Goal: Use online tool/utility: Utilize a website feature to perform a specific function

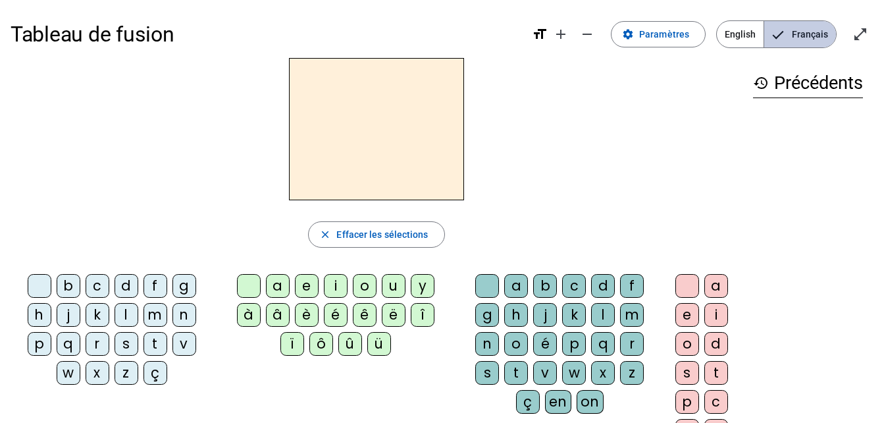
click at [784, 35] on mat-pseudo-checkbox "Language selection" at bounding box center [778, 35] width 12 height 12
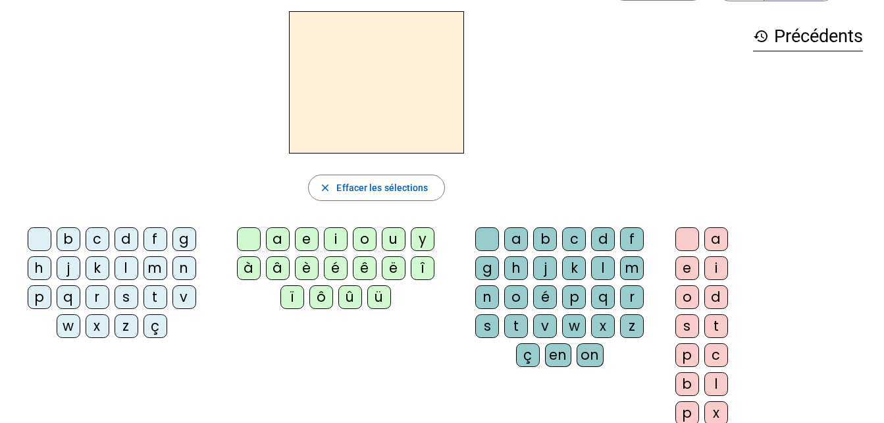
scroll to position [47, 0]
click at [123, 250] on div "d" at bounding box center [127, 238] width 24 height 24
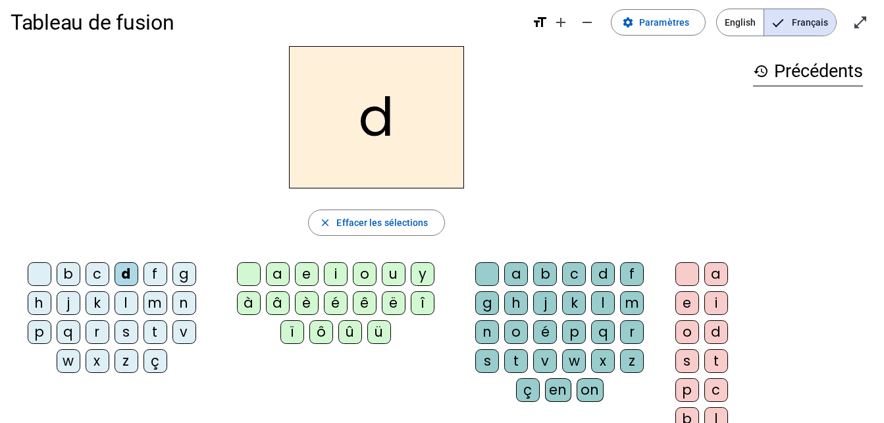
scroll to position [0, 0]
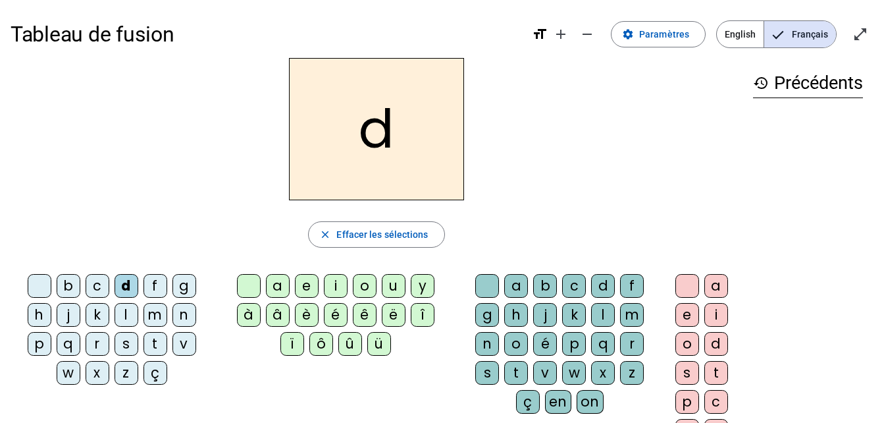
click at [394, 292] on div "u" at bounding box center [394, 286] width 24 height 24
click at [151, 294] on div "f" at bounding box center [156, 286] width 24 height 24
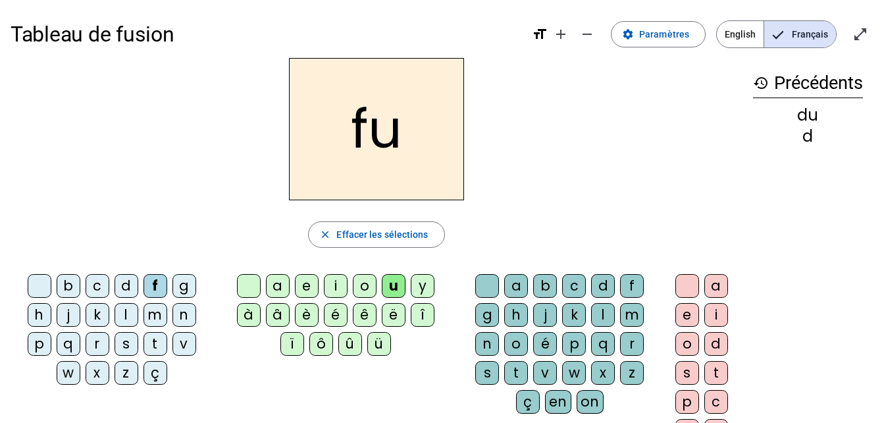
click at [97, 288] on div "c" at bounding box center [98, 286] width 24 height 24
click at [61, 290] on div "b" at bounding box center [69, 286] width 24 height 24
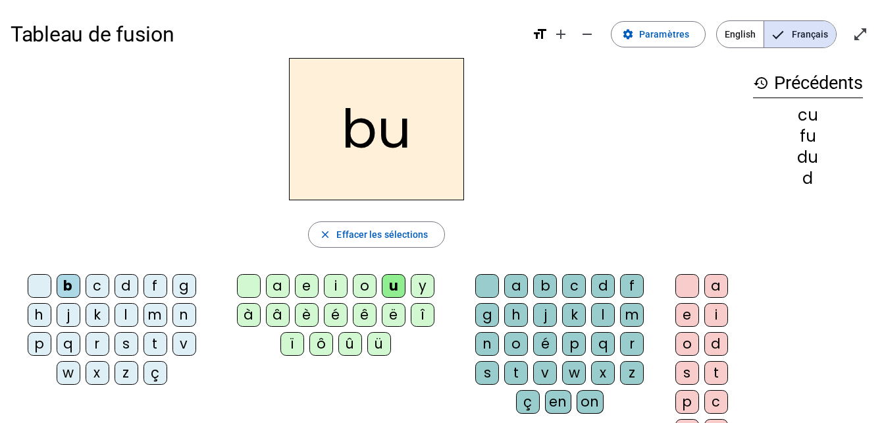
click at [68, 318] on div "j" at bounding box center [69, 315] width 24 height 24
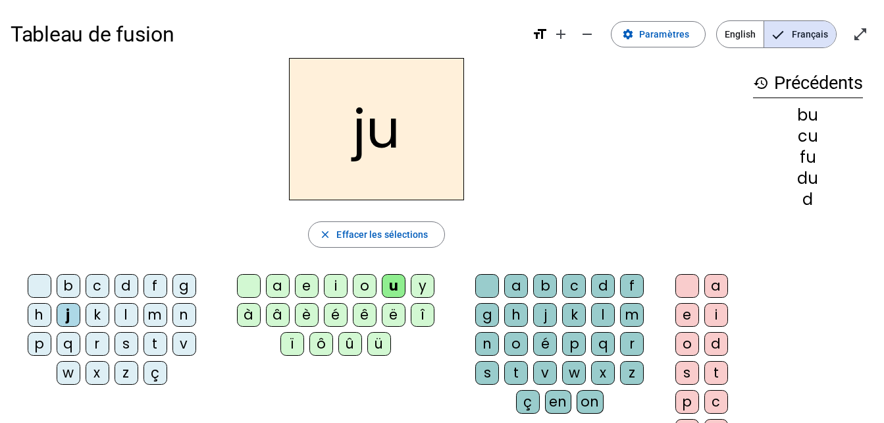
click at [99, 318] on div "k" at bounding box center [98, 315] width 24 height 24
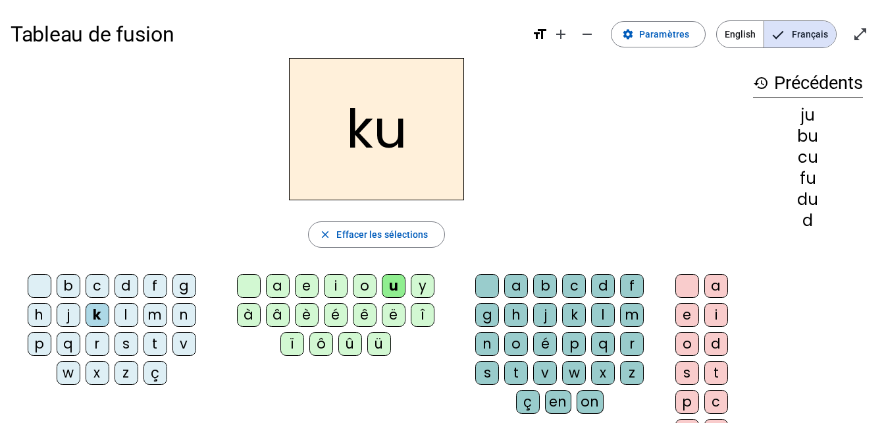
click at [128, 320] on div "l" at bounding box center [127, 315] width 24 height 24
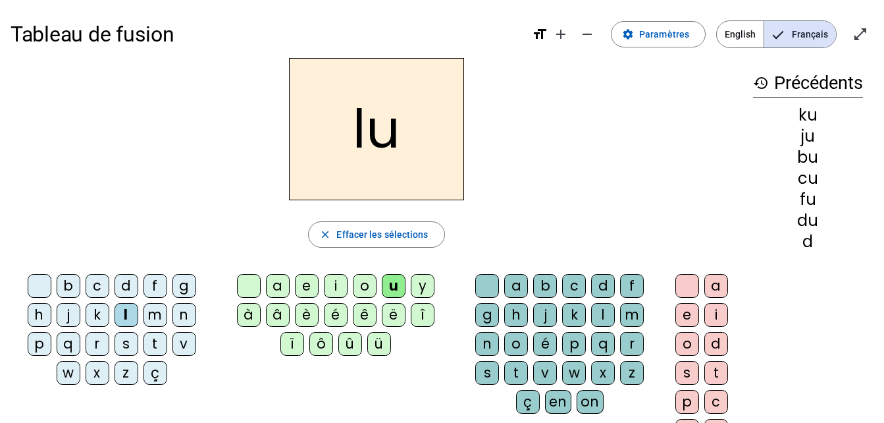
click at [155, 319] on div "m" at bounding box center [156, 315] width 24 height 24
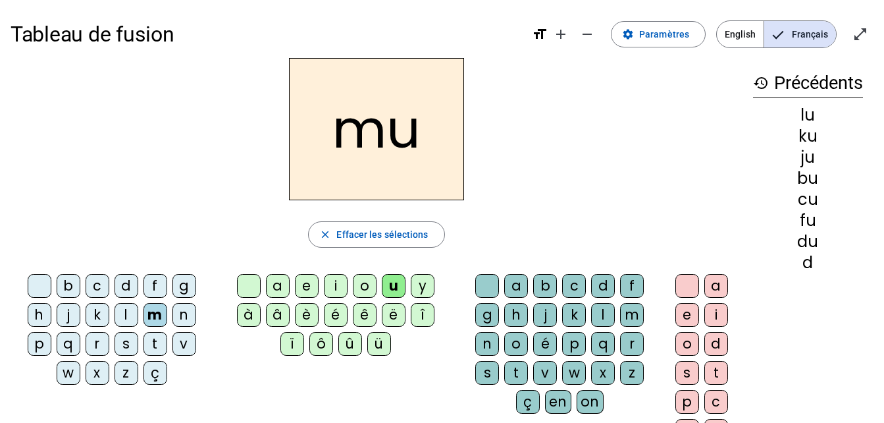
click at [193, 320] on div "n" at bounding box center [185, 315] width 24 height 24
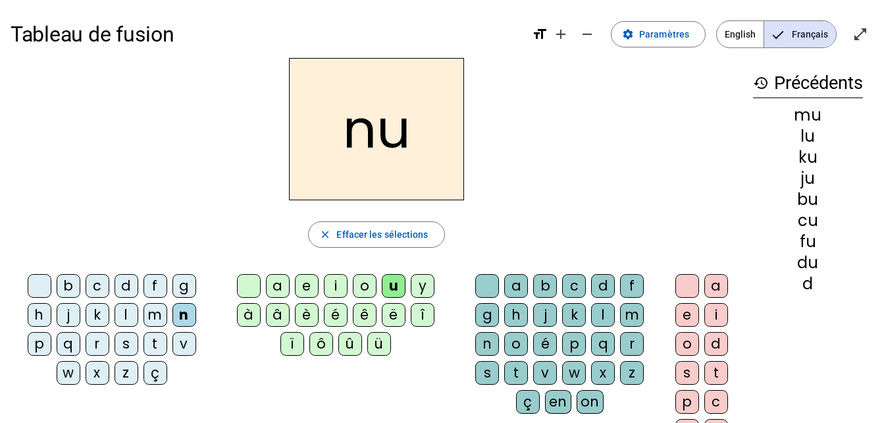
click at [46, 344] on div "p" at bounding box center [40, 344] width 24 height 24
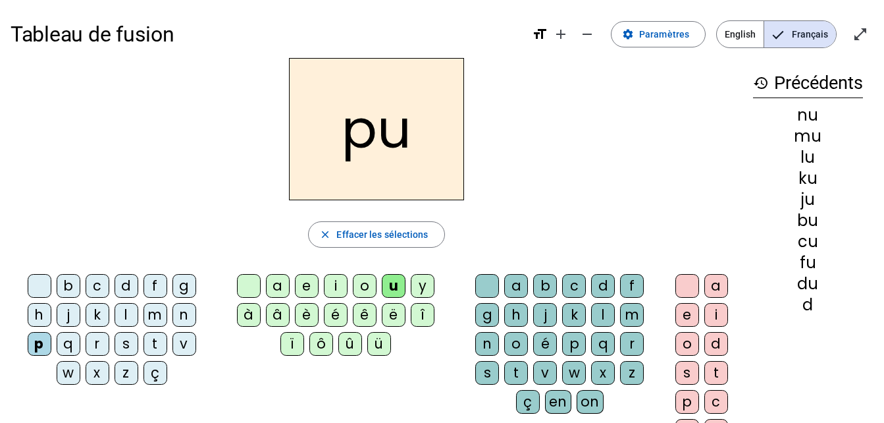
click at [73, 344] on div "q" at bounding box center [69, 344] width 24 height 24
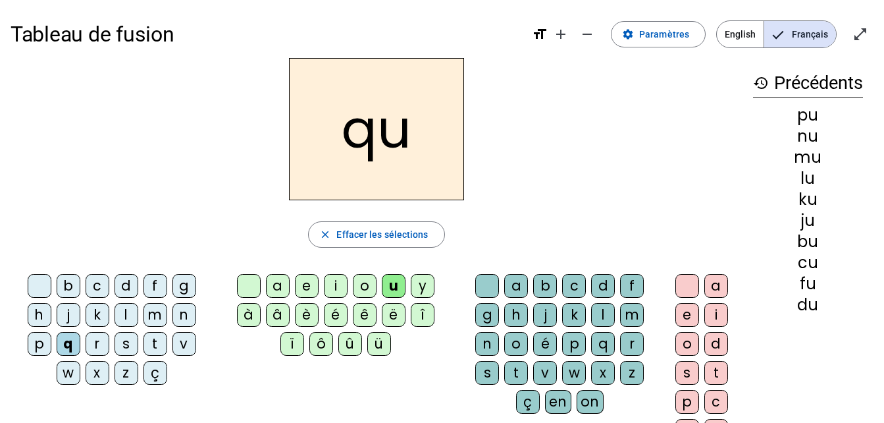
click at [97, 344] on div "r" at bounding box center [98, 344] width 24 height 24
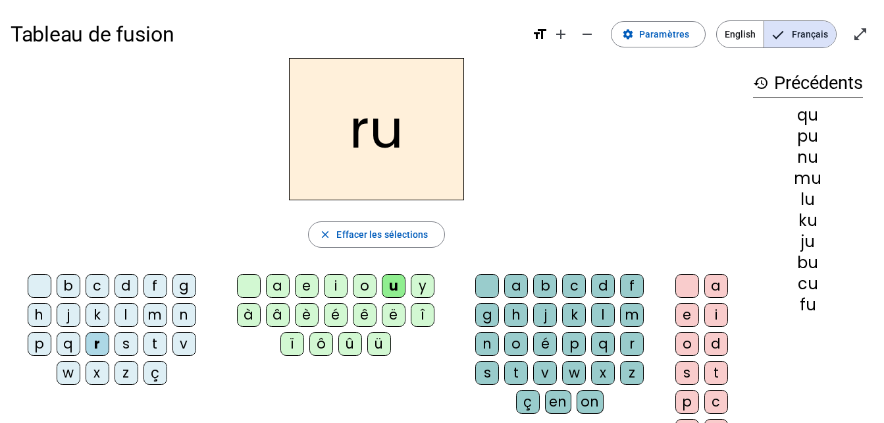
click at [124, 344] on div "s" at bounding box center [127, 344] width 24 height 24
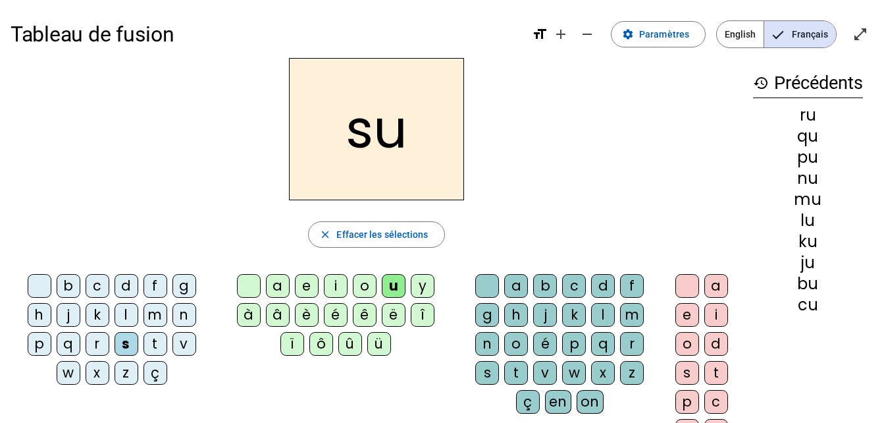
click at [155, 344] on div "t" at bounding box center [156, 344] width 24 height 24
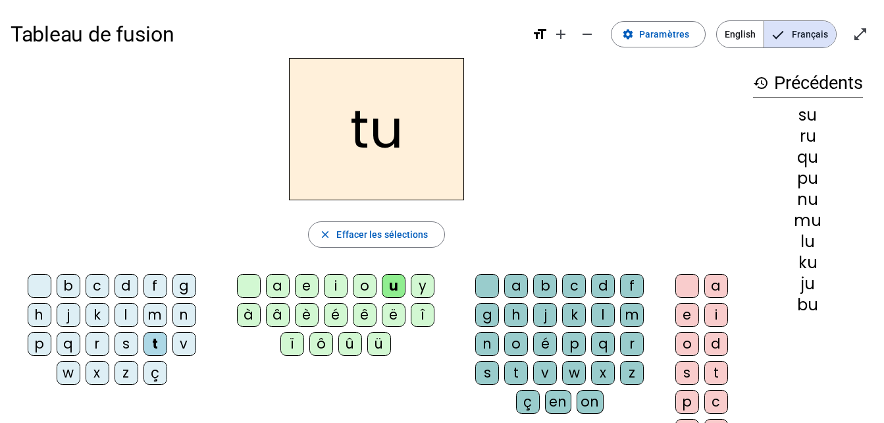
click at [188, 347] on div "v" at bounding box center [185, 344] width 24 height 24
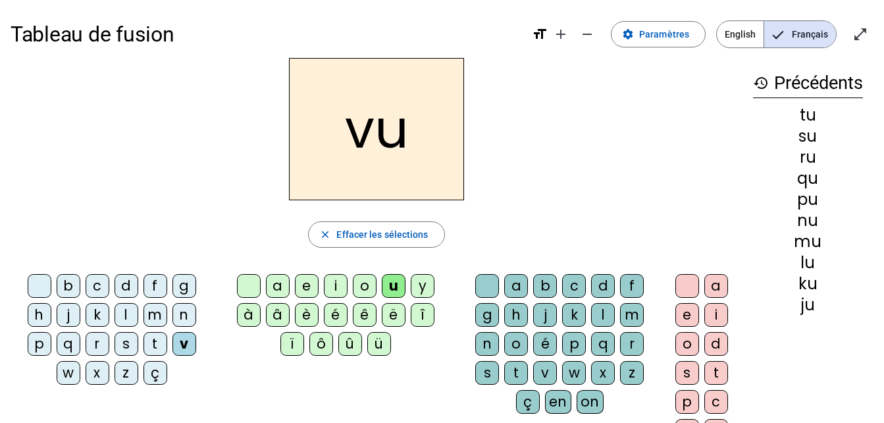
click at [67, 376] on div "w" at bounding box center [69, 373] width 24 height 24
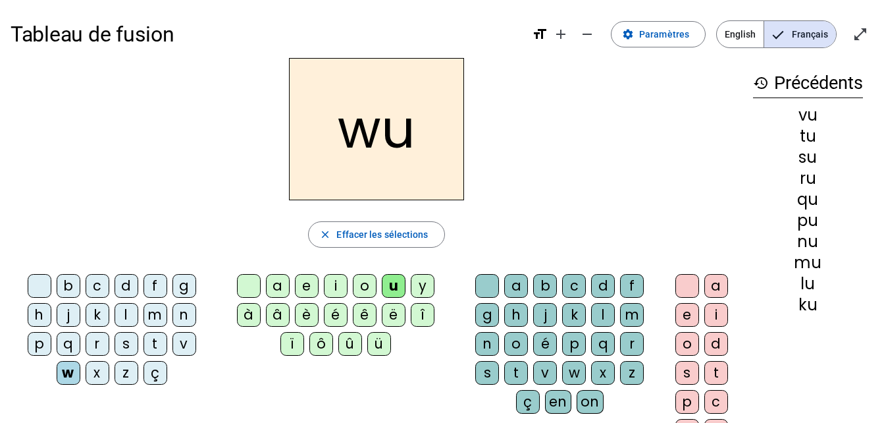
click at [97, 373] on div "x" at bounding box center [98, 373] width 24 height 24
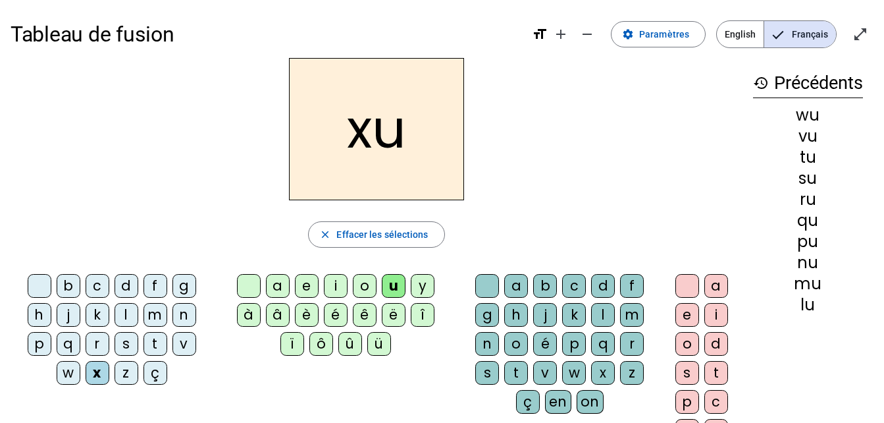
click at [122, 373] on div "z" at bounding box center [127, 373] width 24 height 24
click at [157, 377] on div "ç" at bounding box center [156, 373] width 24 height 24
click at [606, 289] on div "d" at bounding box center [603, 286] width 24 height 24
click at [571, 325] on div "k" at bounding box center [574, 315] width 24 height 24
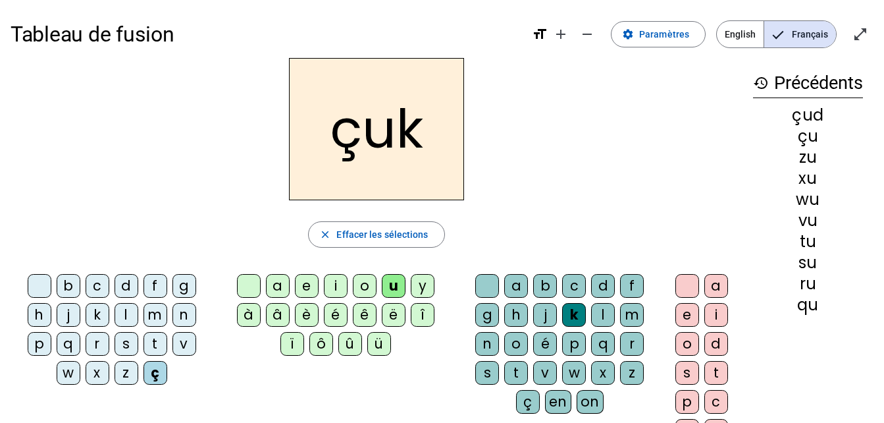
click at [605, 290] on div "d" at bounding box center [603, 286] width 24 height 24
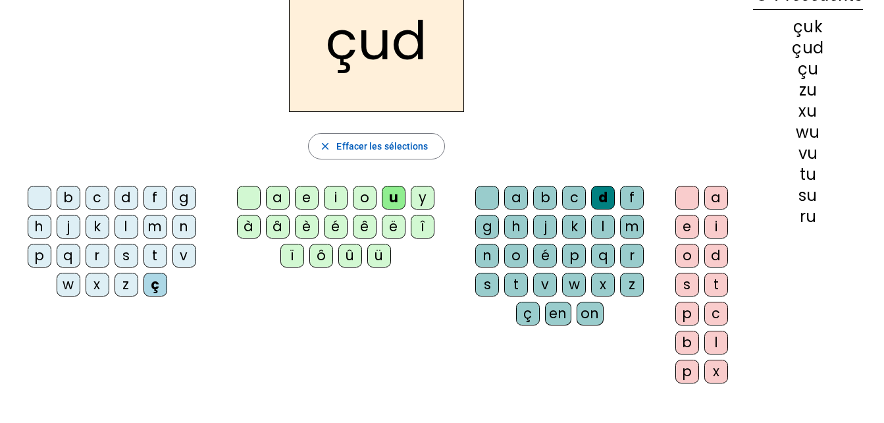
scroll to position [90, 0]
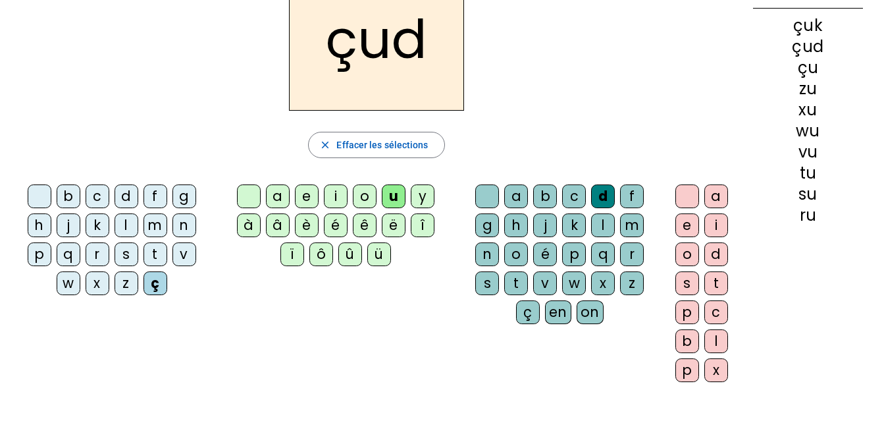
click at [686, 261] on div "o" at bounding box center [688, 254] width 24 height 24
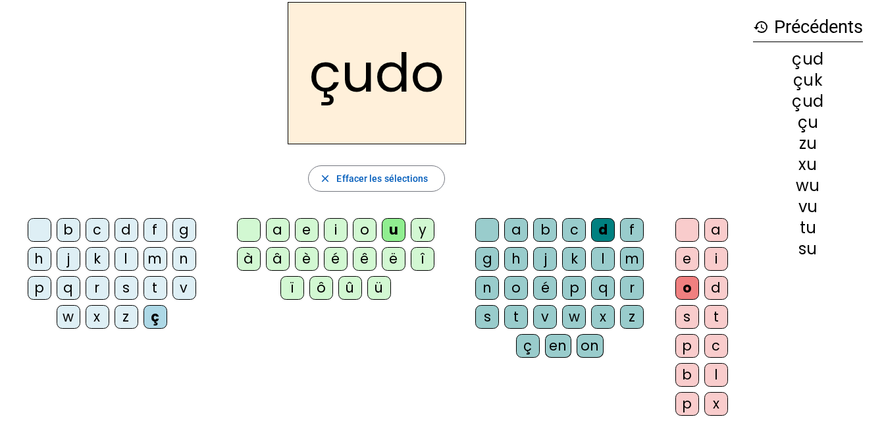
scroll to position [63, 0]
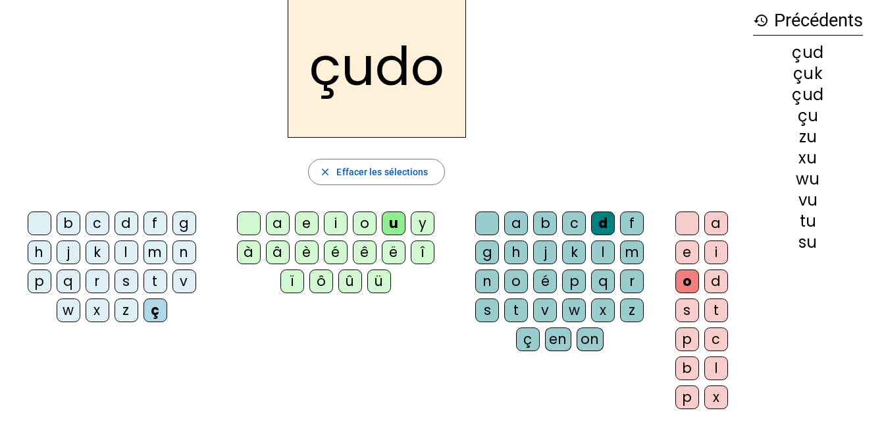
click at [718, 217] on div "a" at bounding box center [717, 223] width 24 height 24
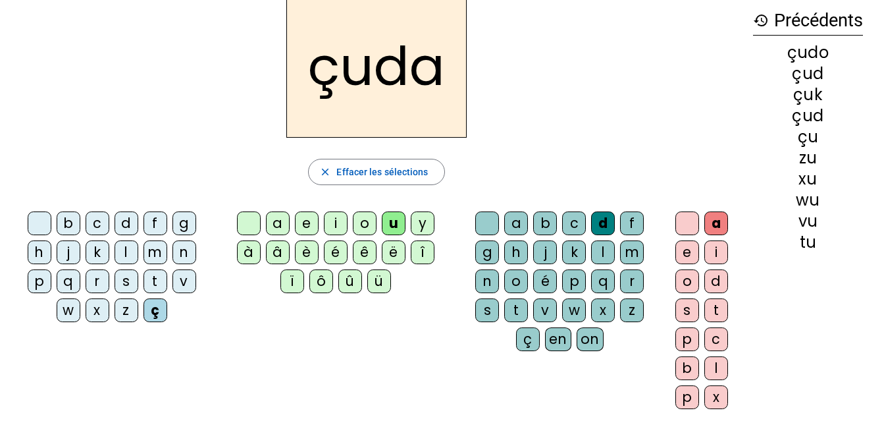
click at [693, 252] on div "e" at bounding box center [688, 252] width 24 height 24
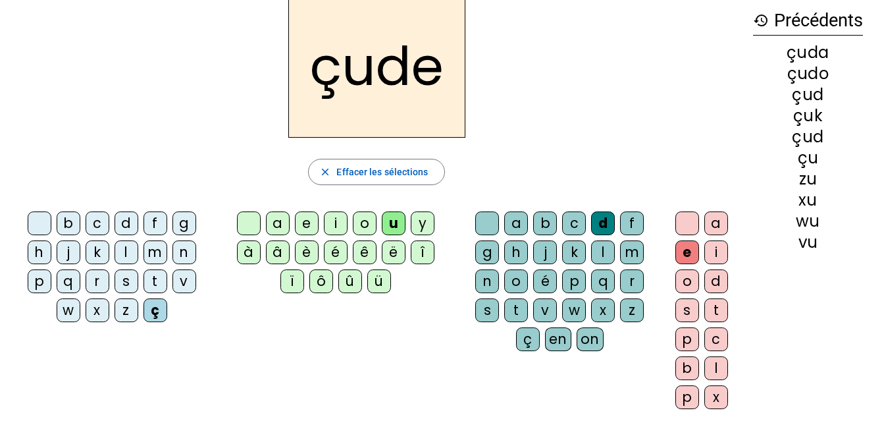
click at [714, 253] on div "i" at bounding box center [717, 252] width 24 height 24
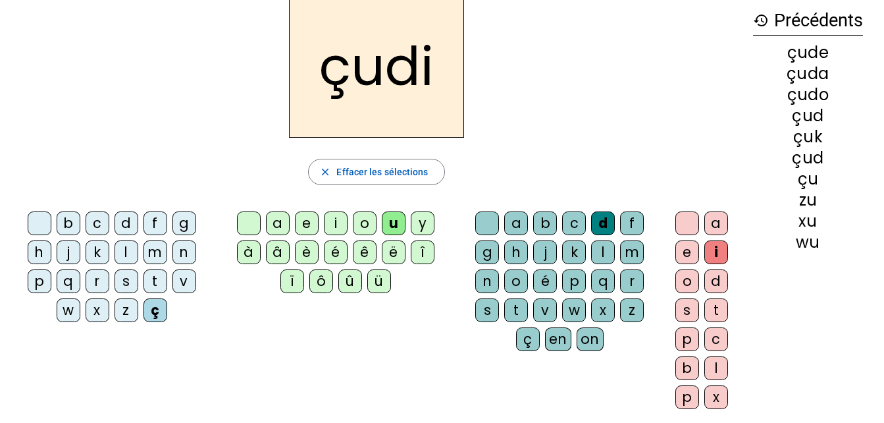
click at [151, 223] on div "f" at bounding box center [156, 223] width 24 height 24
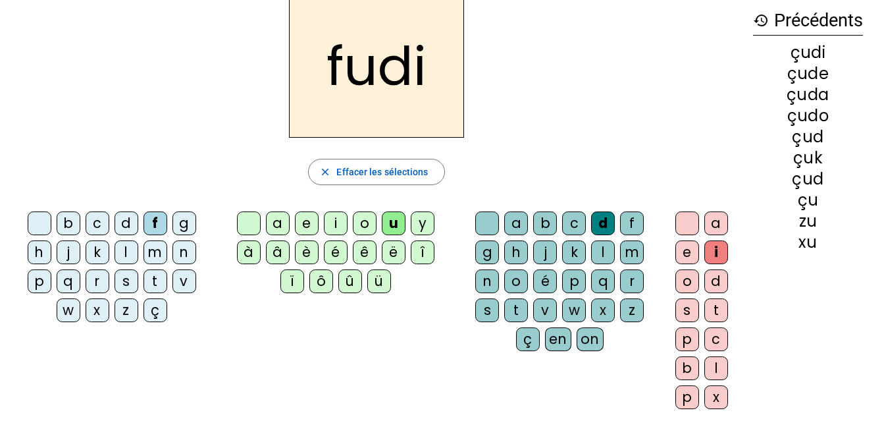
click at [548, 259] on div "j" at bounding box center [545, 252] width 24 height 24
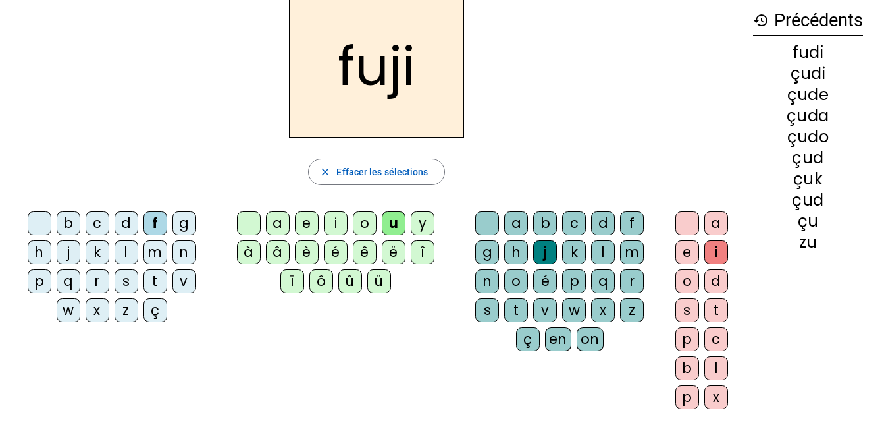
click at [604, 253] on div "l" at bounding box center [603, 252] width 24 height 24
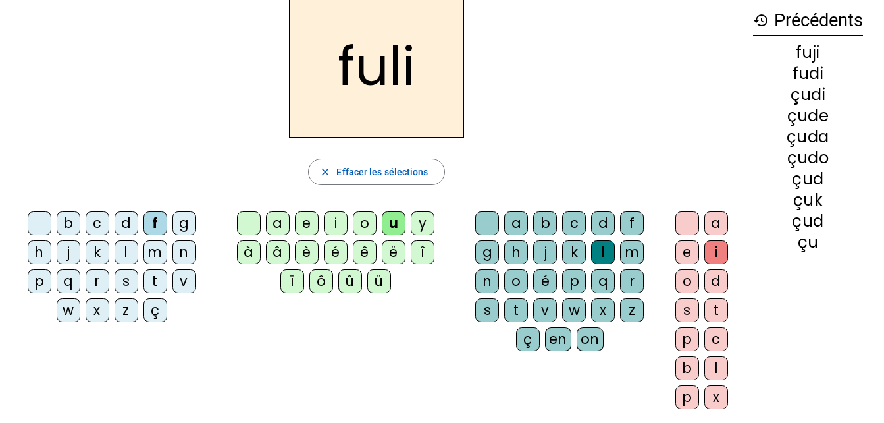
click at [575, 282] on div "p" at bounding box center [574, 281] width 24 height 24
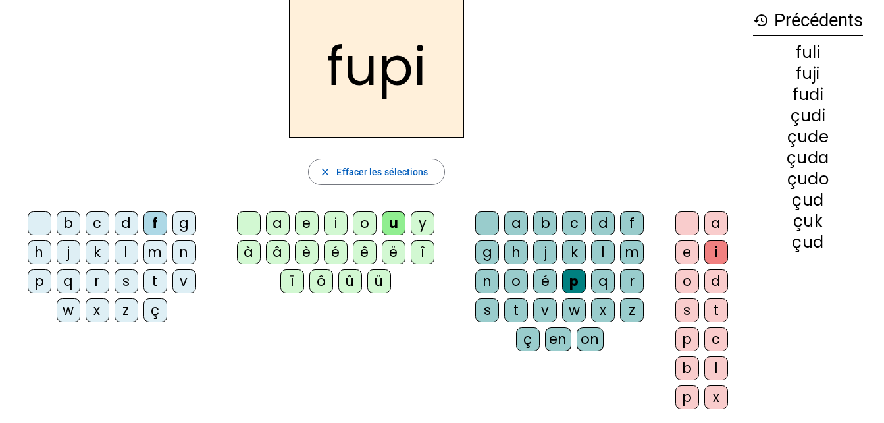
click at [512, 312] on div "t" at bounding box center [516, 310] width 24 height 24
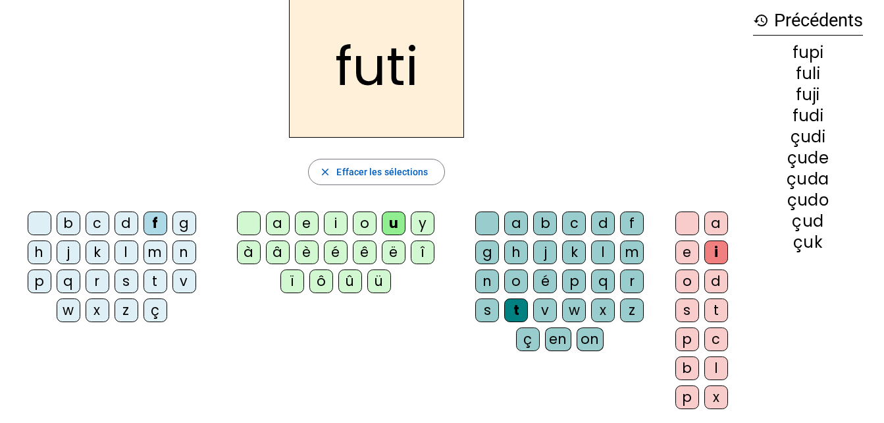
click at [545, 314] on div "v" at bounding box center [545, 310] width 24 height 24
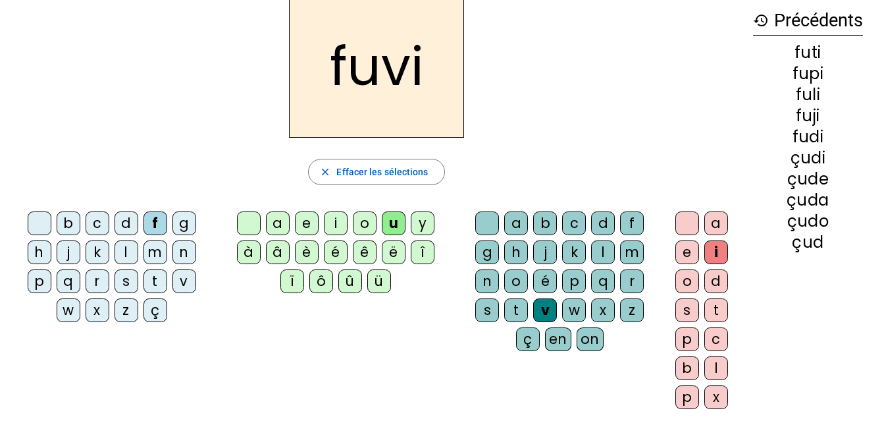
click at [494, 310] on div "s" at bounding box center [487, 310] width 24 height 24
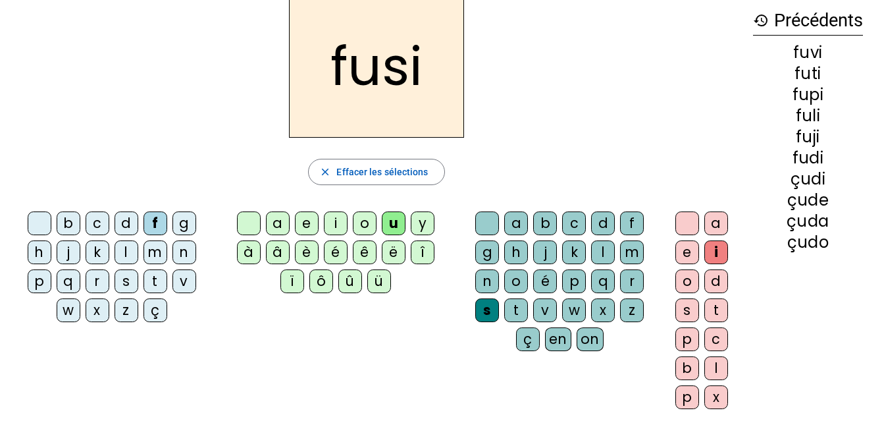
click at [489, 275] on div "n" at bounding box center [487, 281] width 24 height 24
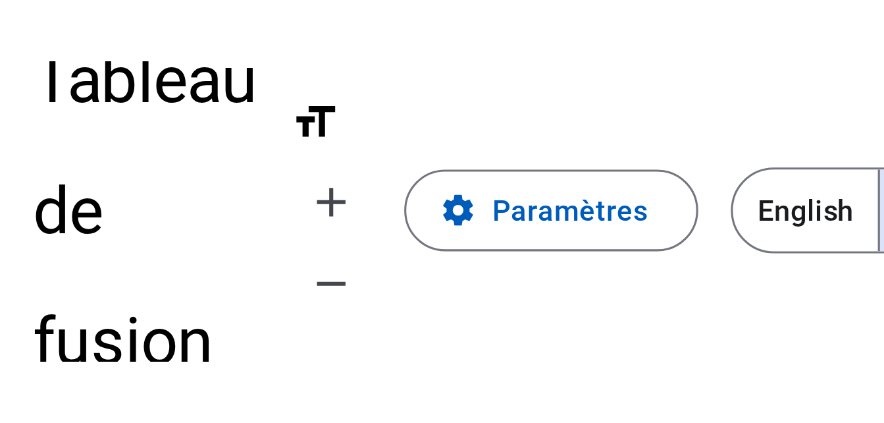
scroll to position [28, 0]
